Goal: Transaction & Acquisition: Purchase product/service

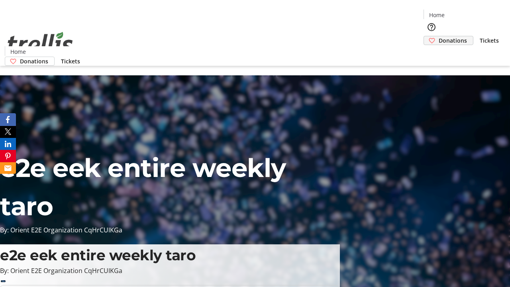
click at [439, 36] on span "Donations" at bounding box center [453, 40] width 28 height 8
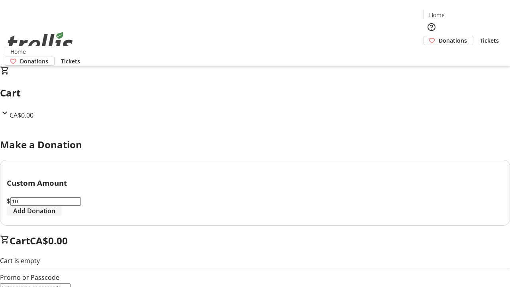
click at [55, 216] on span "Add Donation" at bounding box center [34, 211] width 42 height 10
